Goal: Task Accomplishment & Management: Manage account settings

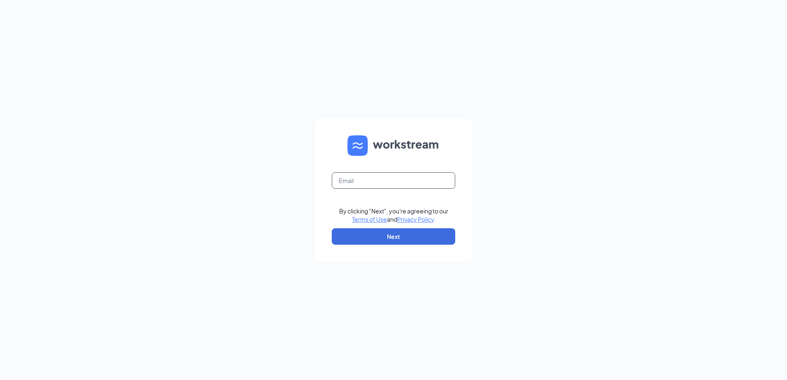
click at [410, 184] on input "text" at bounding box center [393, 180] width 123 height 16
click at [386, 181] on input "text" at bounding box center [393, 180] width 123 height 16
type input "Cherylking@pottsculvers.com"
click at [377, 236] on button "Next" at bounding box center [393, 236] width 123 height 16
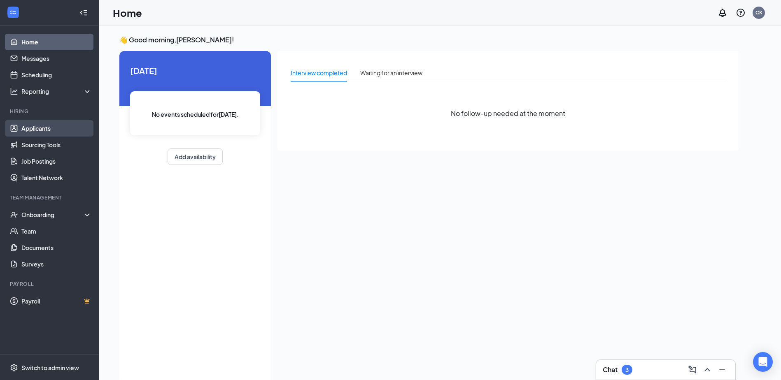
click at [48, 130] on link "Applicants" at bounding box center [56, 128] width 70 height 16
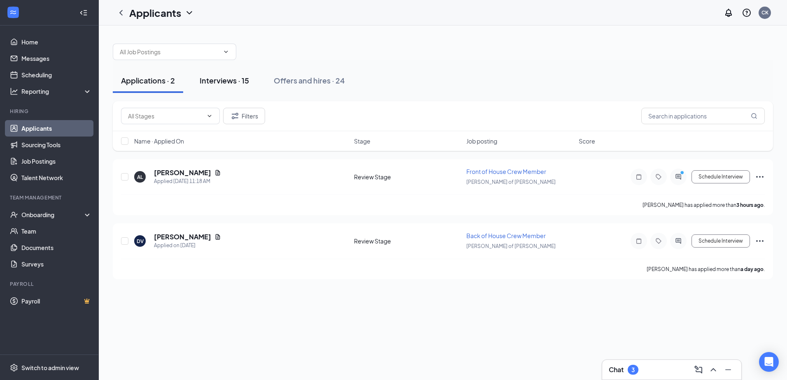
click at [235, 83] on div "Interviews · 15" at bounding box center [224, 80] width 49 height 10
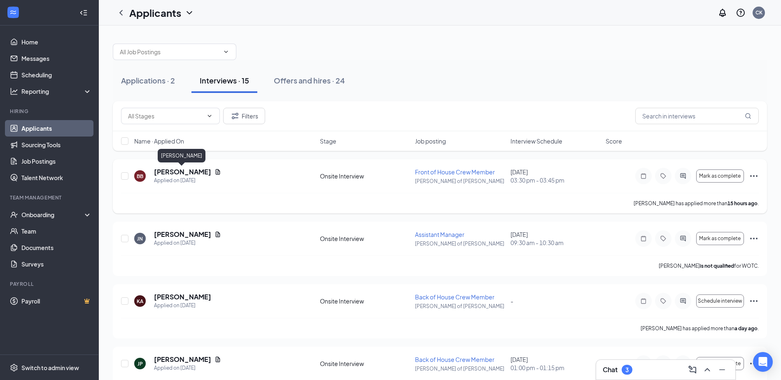
click at [178, 170] on h5 "[PERSON_NAME]" at bounding box center [182, 171] width 57 height 9
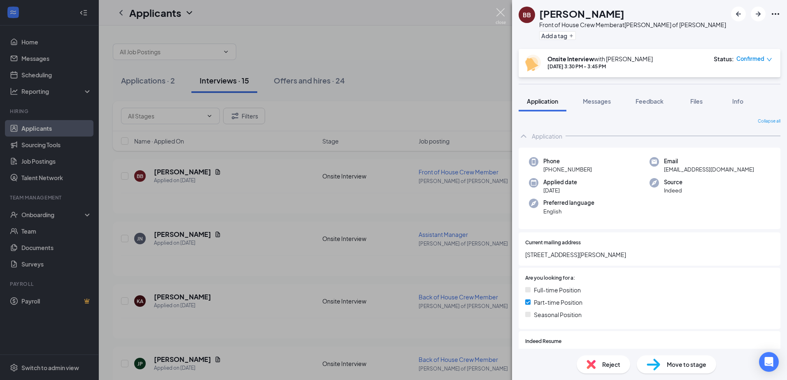
click at [502, 14] on img at bounding box center [500, 16] width 10 height 16
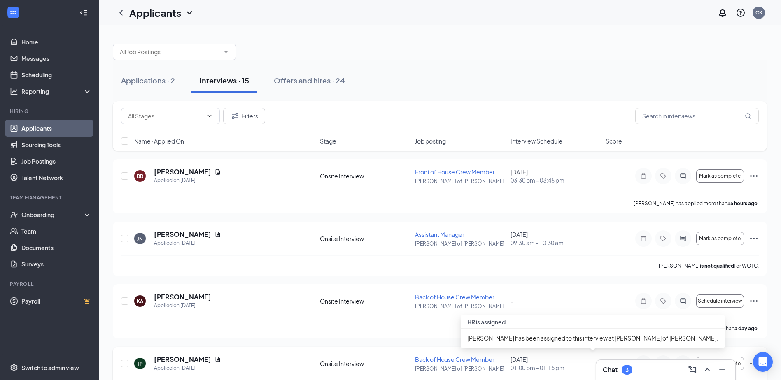
click at [530, 360] on div "[DATE] 01:00 pm - 01:15 pm" at bounding box center [555, 364] width 90 height 16
click at [528, 362] on div "[DATE] 01:00 pm - 01:15 pm" at bounding box center [555, 364] width 90 height 16
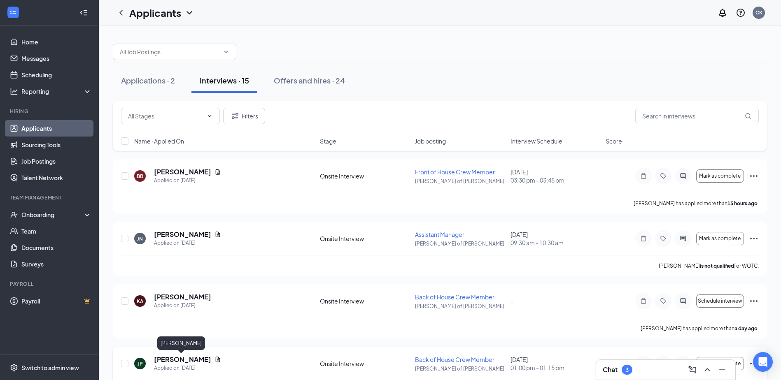
click at [172, 361] on h5 "[PERSON_NAME]" at bounding box center [182, 359] width 57 height 9
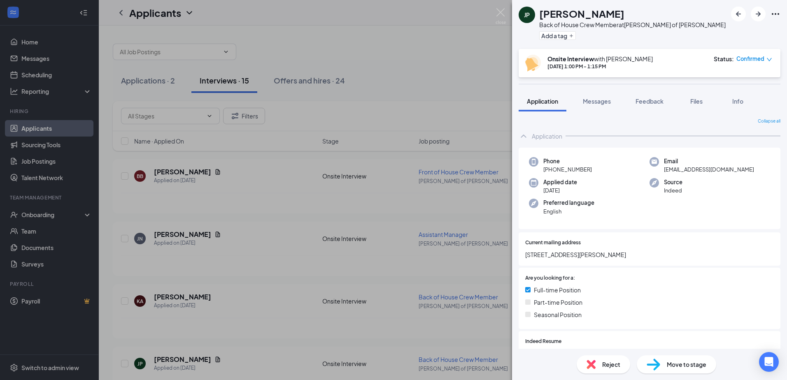
scroll to position [82, 0]
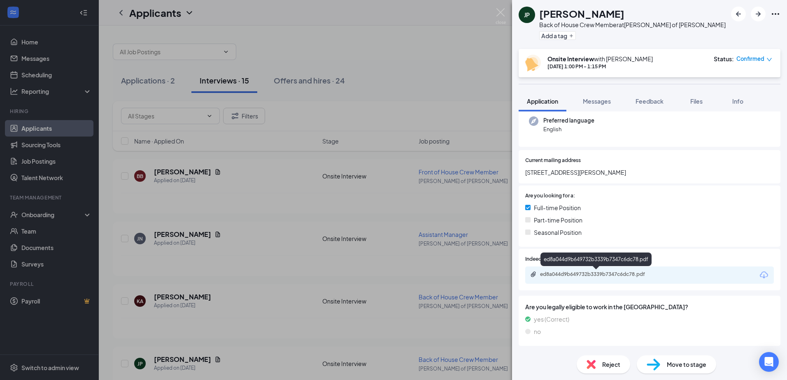
click at [663, 273] on div "ed8a044d9b649732b3339b7347c6dc78.pdf" at bounding box center [596, 274] width 133 height 7
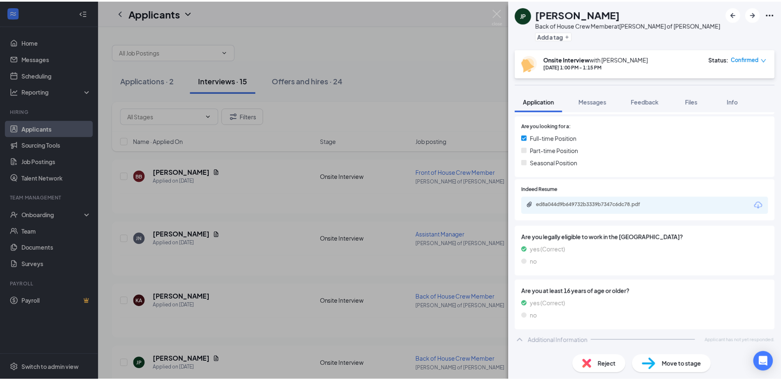
scroll to position [149, 0]
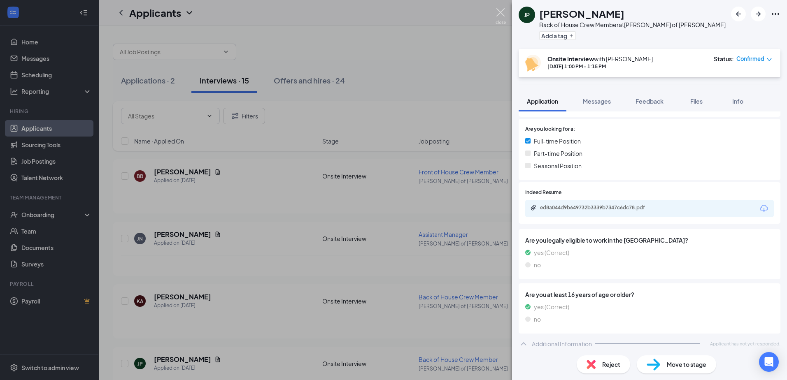
click at [500, 14] on img at bounding box center [500, 16] width 10 height 16
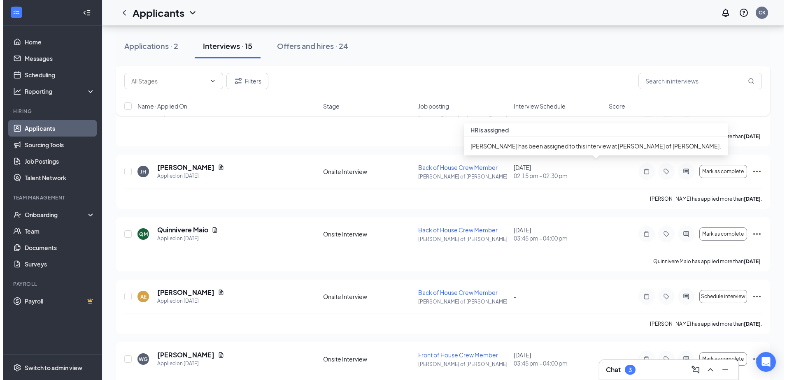
scroll to position [658, 0]
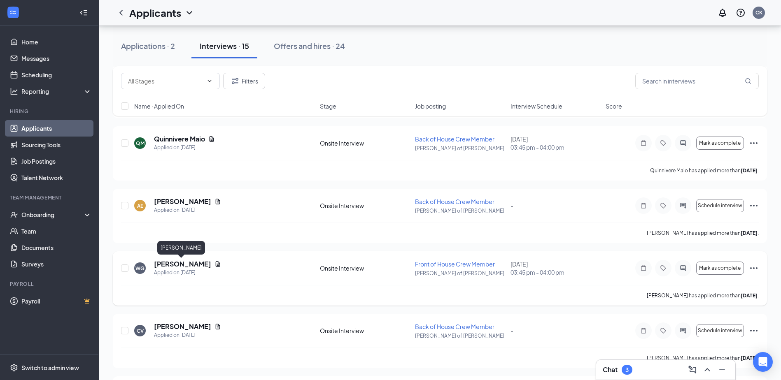
click at [171, 264] on h5 "[PERSON_NAME]" at bounding box center [182, 264] width 57 height 9
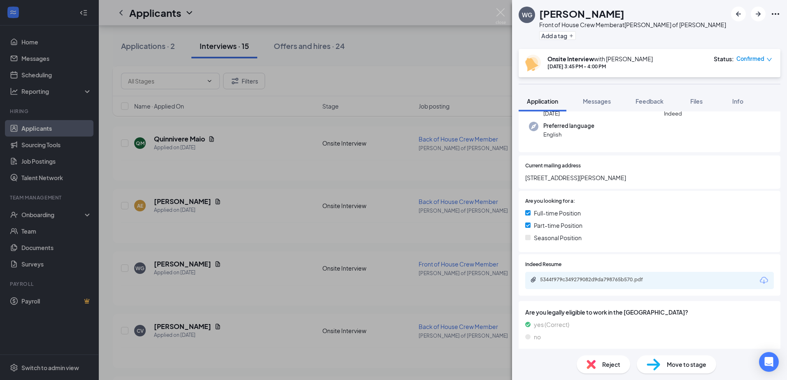
scroll to position [29, 0]
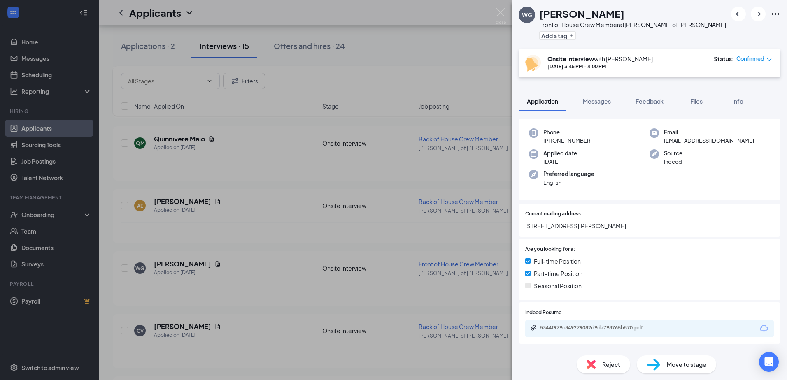
click at [676, 327] on div "5344f979c349279082d9da798765b570.pdf" at bounding box center [649, 328] width 249 height 17
click at [652, 326] on div "5344f979c349279082d9da798765b570.pdf" at bounding box center [597, 328] width 115 height 7
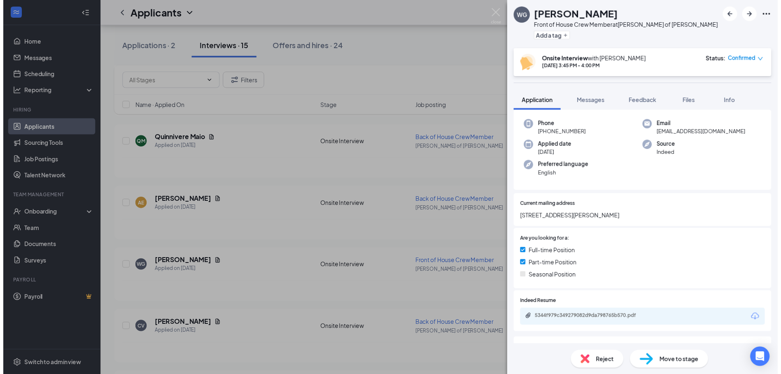
scroll to position [0, 0]
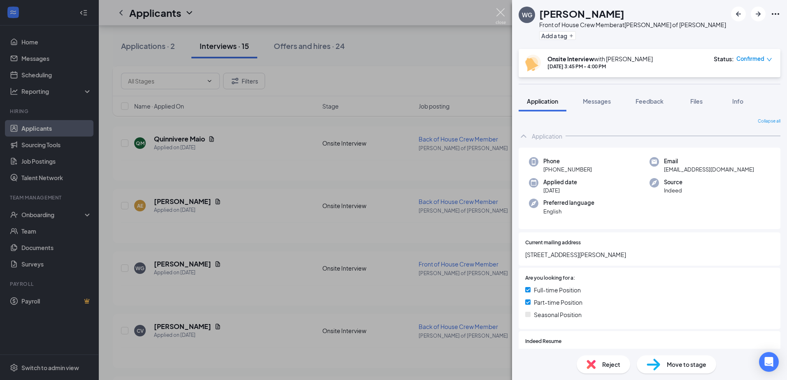
click at [502, 11] on img at bounding box center [500, 16] width 10 height 16
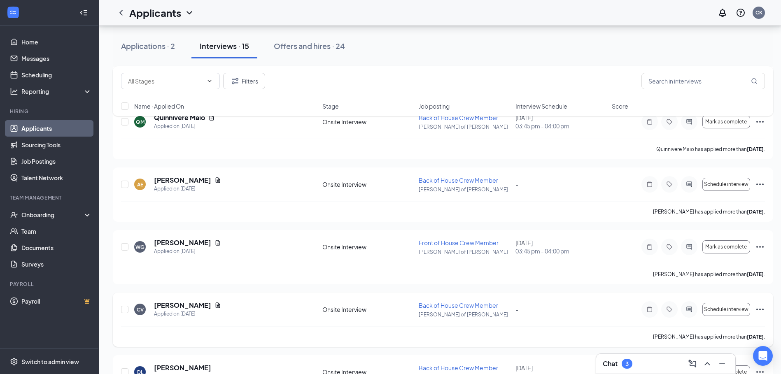
scroll to position [725, 0]
